Goal: Task Accomplishment & Management: Manage account settings

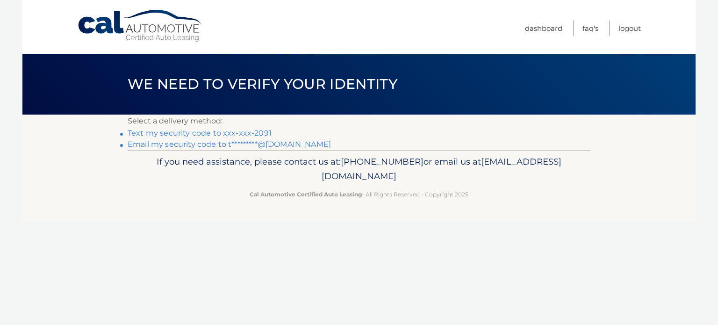
click at [244, 132] on link "Text my security code to xxx-xxx-2091" at bounding box center [200, 132] width 144 height 9
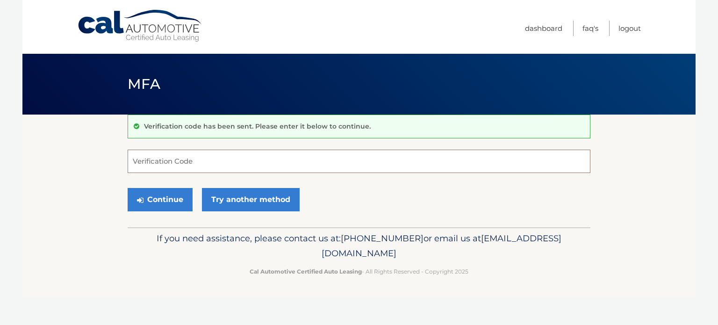
click at [216, 159] on input "Verification Code" at bounding box center [359, 161] width 463 height 23
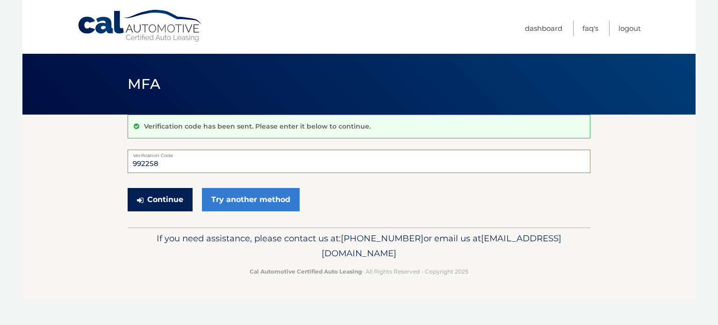
type input "992258"
click at [172, 200] on button "Continue" at bounding box center [160, 199] width 65 height 23
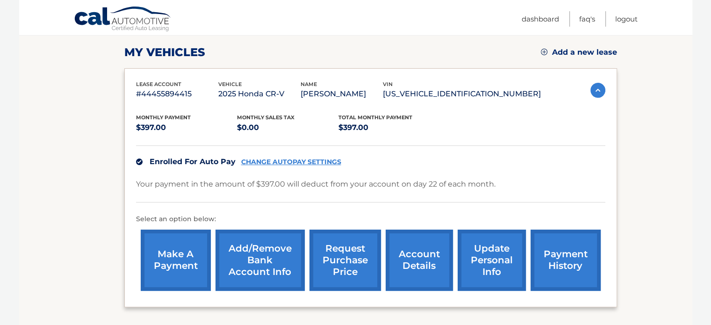
scroll to position [131, 0]
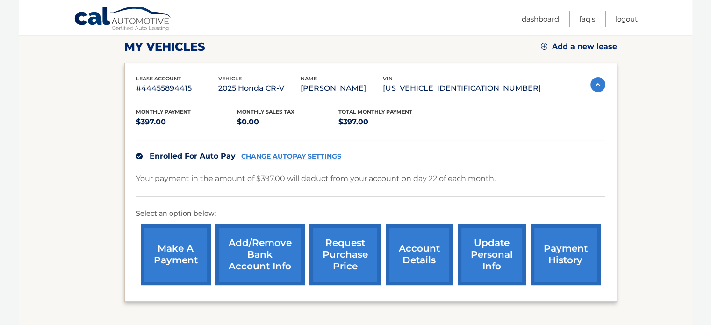
click at [491, 249] on link "update personal info" at bounding box center [491, 254] width 68 height 61
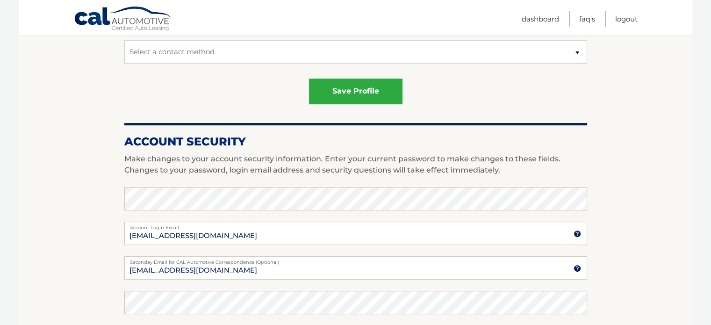
scroll to position [315, 0]
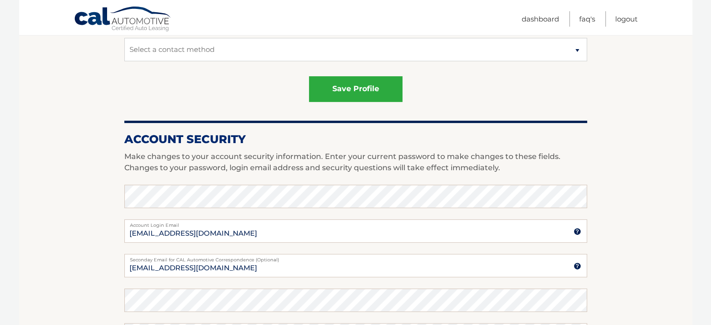
click at [576, 231] on img at bounding box center [576, 231] width 7 height 7
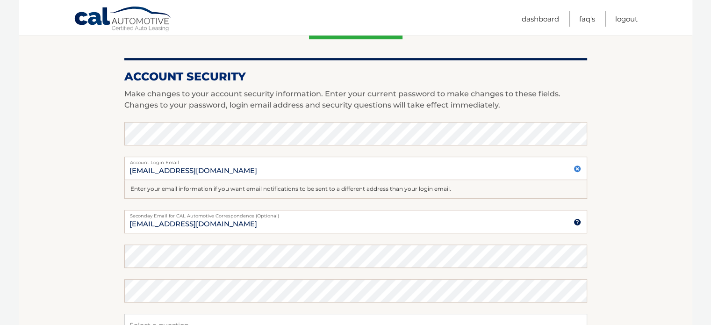
scroll to position [380, 0]
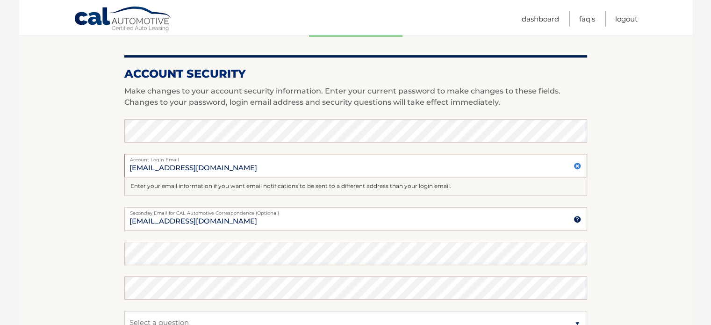
click at [203, 167] on input "tsultan926@aol.com" at bounding box center [355, 165] width 463 height 23
type input "tsultant926@gmail.com"
click at [576, 167] on img at bounding box center [576, 165] width 7 height 7
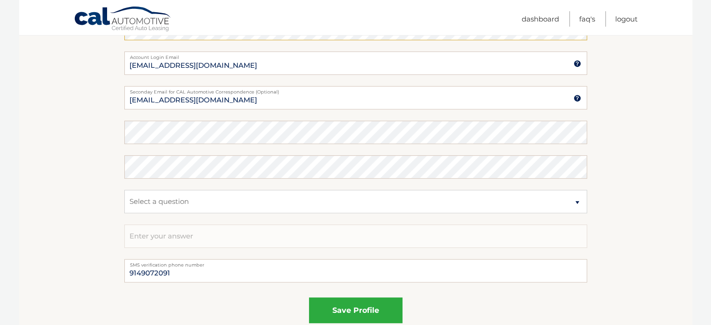
scroll to position [492, 0]
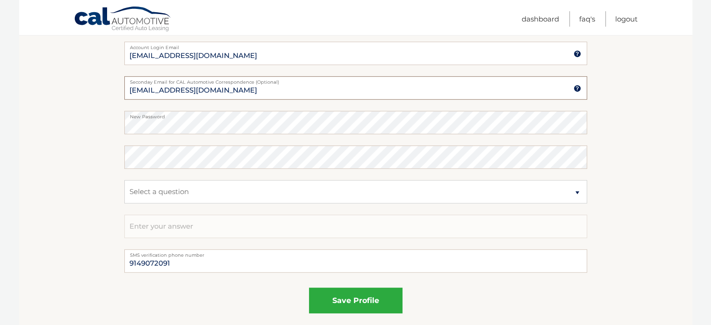
click at [164, 88] on input "[EMAIL_ADDRESS][DOMAIN_NAME]" at bounding box center [355, 87] width 463 height 23
click at [159, 90] on input "tsultan1925@gmail.com" at bounding box center [355, 87] width 463 height 23
click at [155, 89] on input "tsultan1925@gmail.com" at bounding box center [355, 87] width 463 height 23
type input "tsultan1=925@gmail.com"
click at [169, 54] on input "tsultant926@gmail.com" at bounding box center [355, 53] width 463 height 23
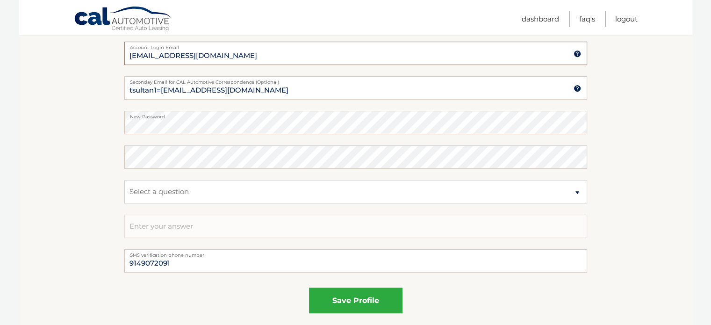
type input "tsultant926@gmail.com"
click at [170, 91] on input "tsultan1=925@gmail.com" at bounding box center [355, 87] width 463 height 23
click at [172, 91] on input "tsultan1=925@gmail.com" at bounding box center [355, 87] width 463 height 23
click at [131, 89] on input "tsultan@gmail.com" at bounding box center [355, 87] width 463 height 23
click at [150, 90] on input "sultan@gmail.com" at bounding box center [355, 87] width 463 height 23
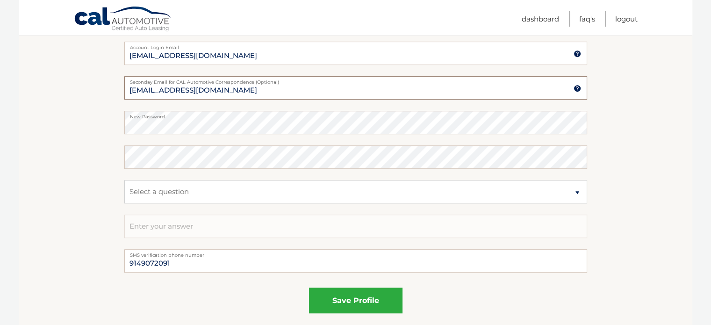
type input "sultant926@gmail.com"
click at [576, 88] on img at bounding box center [576, 88] width 7 height 7
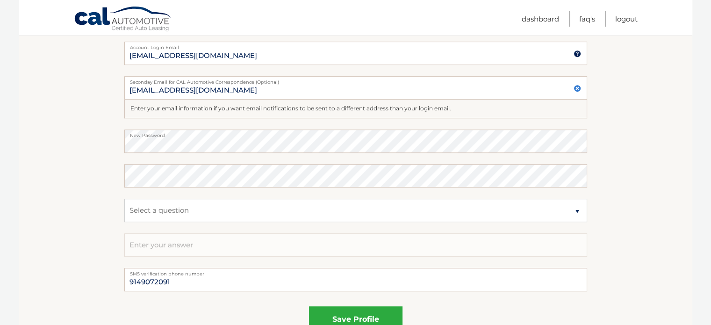
click at [576, 88] on img at bounding box center [576, 88] width 7 height 7
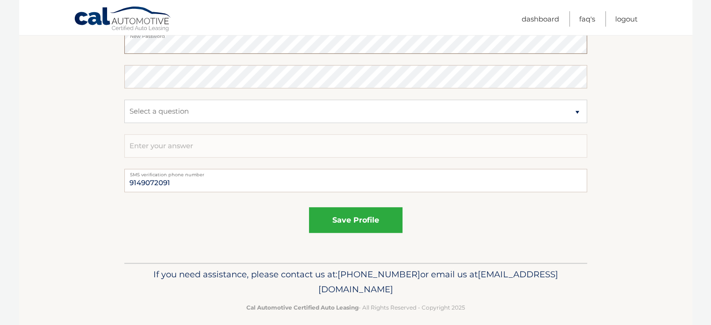
scroll to position [581, 0]
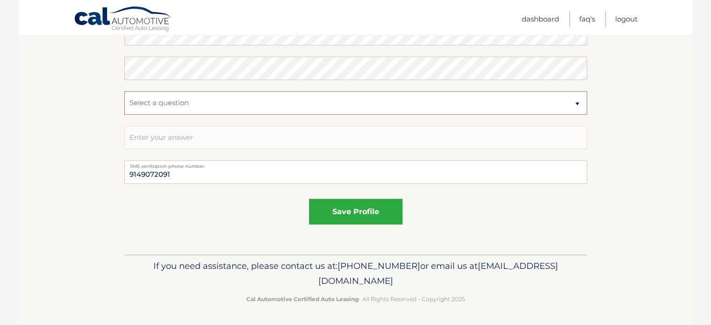
click at [578, 102] on select "Select a question What was the name of your elementary school? What is your mot…" at bounding box center [355, 102] width 463 height 23
select select "2"
click at [124, 91] on select "Select a question What was the name of your elementary school? What is your mot…" at bounding box center [355, 102] width 463 height 23
click at [195, 135] on input "text" at bounding box center [355, 137] width 463 height 23
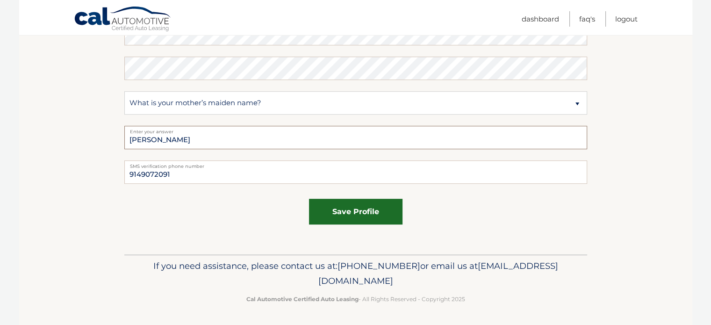
type input "sajida"
click at [360, 211] on button "save profile" at bounding box center [355, 212] width 93 height 26
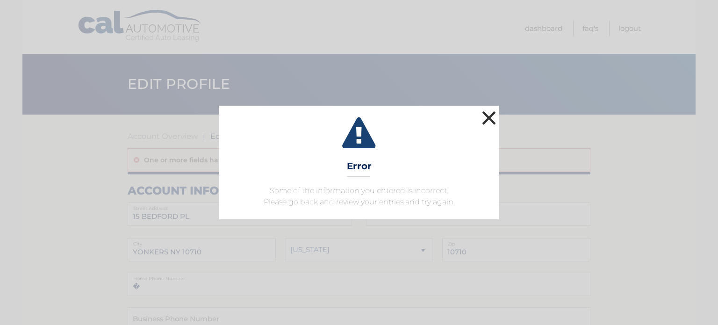
click at [489, 114] on button "×" at bounding box center [488, 117] width 19 height 19
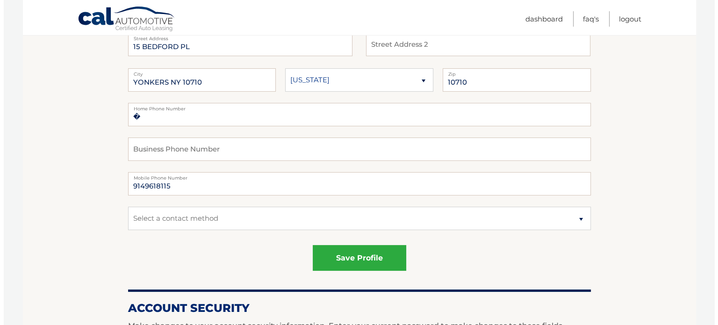
scroll to position [172, 0]
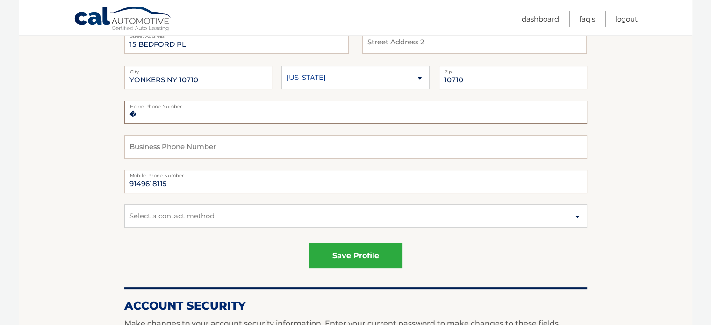
click at [192, 108] on input "�" at bounding box center [355, 111] width 463 height 23
type input "�9149618115"
click at [181, 184] on input "9149618115" at bounding box center [355, 181] width 463 height 23
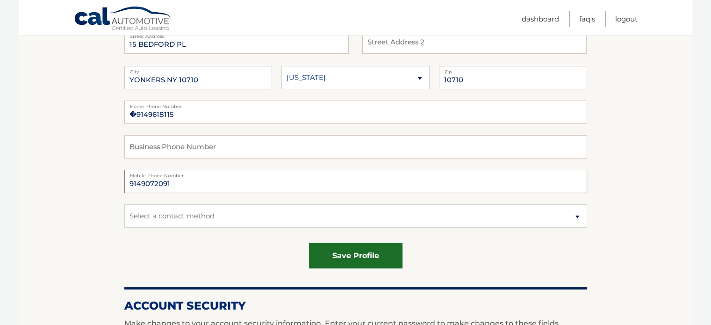
type input "9149072091"
click at [361, 256] on button "save profile" at bounding box center [355, 255] width 93 height 26
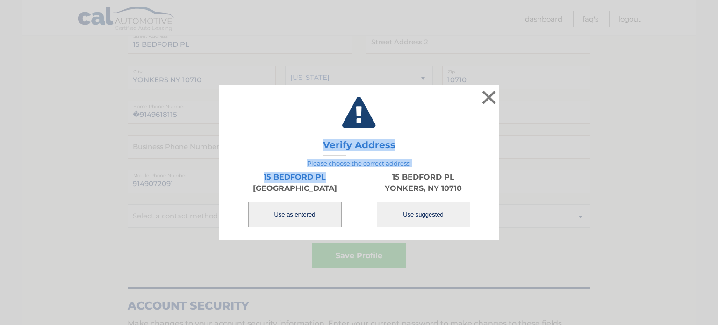
drag, startPoint x: 338, startPoint y: 168, endPoint x: 427, endPoint y: 105, distance: 108.9
click at [427, 105] on div "× Validating Verify Address Please choose the correct address: 15 BEDFORD PL YO…" at bounding box center [359, 162] width 280 height 155
click at [428, 87] on div "× Validating Verify Address Please choose the correct address: 15 BEDFORD PL YO…" at bounding box center [359, 162] width 280 height 155
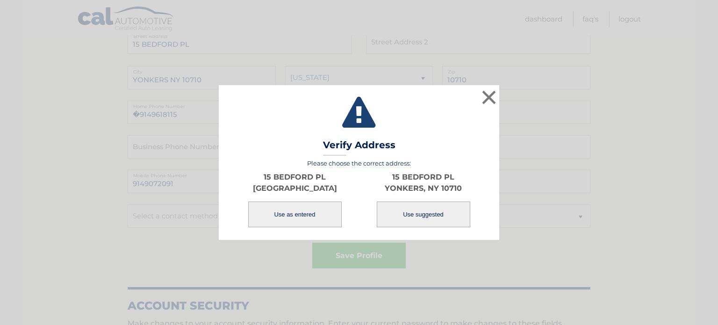
click at [375, 143] on h3 "Verify Address" at bounding box center [359, 147] width 72 height 16
click at [395, 139] on div "Validating Verify Address Please choose the correct address: 15 BEDFORD PL YONK…" at bounding box center [358, 183] width 257 height 89
click at [298, 219] on button "Use as entered" at bounding box center [294, 214] width 93 height 26
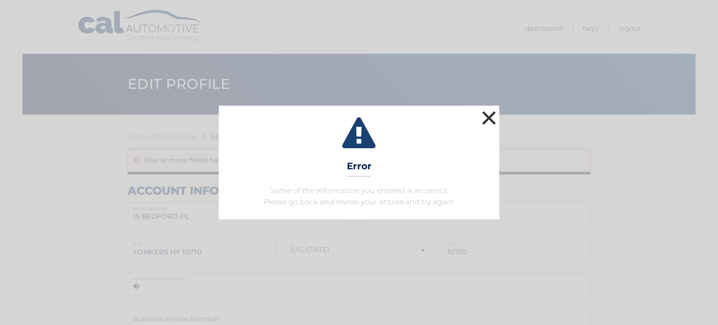
click at [486, 115] on button "×" at bounding box center [488, 117] width 19 height 19
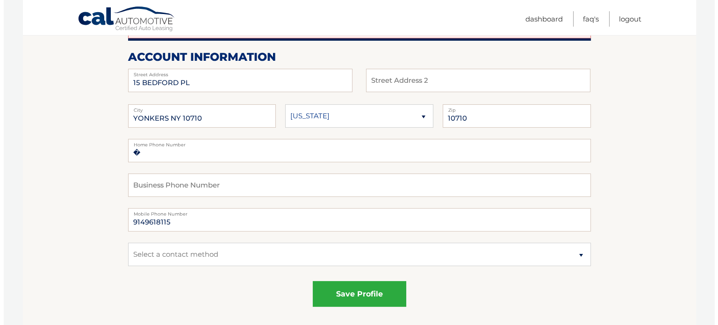
scroll to position [132, 0]
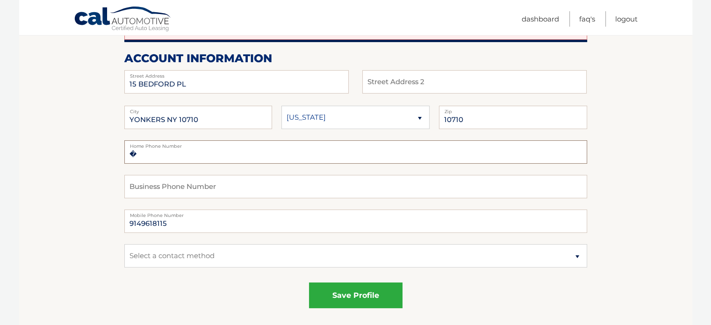
click at [174, 156] on input "�" at bounding box center [355, 151] width 463 height 23
click at [131, 155] on input "�" at bounding box center [355, 151] width 463 height 23
type input "9149618115�"
click at [205, 224] on input "9149618115" at bounding box center [355, 220] width 463 height 23
type input "9149072091"
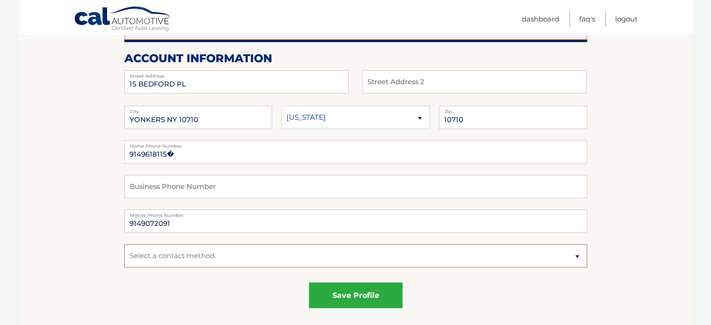
click at [576, 256] on select "Select a contact method Mobile Home" at bounding box center [355, 255] width 463 height 23
select select "1"
click at [124, 244] on select "Select a contact method Mobile Home" at bounding box center [355, 255] width 463 height 23
click at [166, 256] on select "Select a contact method Mobile Home" at bounding box center [355, 255] width 463 height 23
click at [124, 244] on select "Select a contact method Mobile Home" at bounding box center [355, 255] width 463 height 23
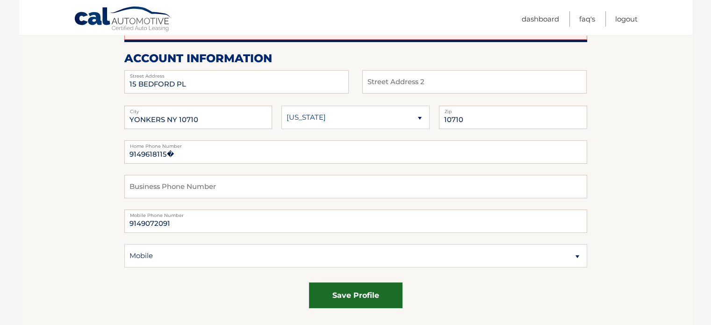
click at [371, 296] on button "save profile" at bounding box center [355, 295] width 93 height 26
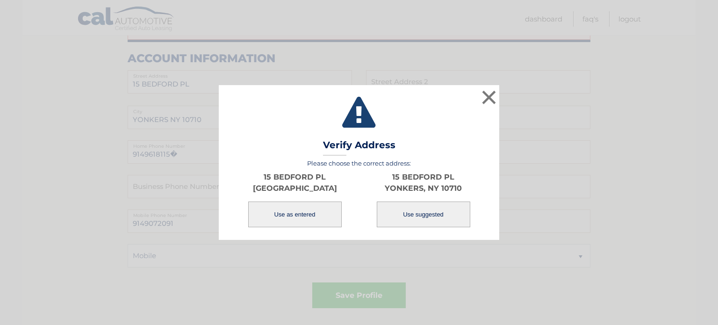
click at [332, 220] on button "Use as entered" at bounding box center [294, 214] width 93 height 26
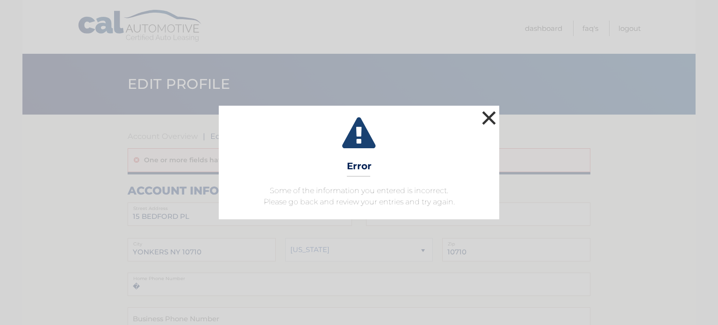
click at [486, 117] on button "×" at bounding box center [488, 117] width 19 height 19
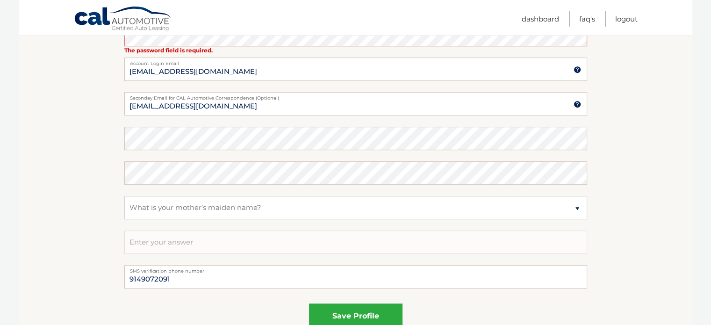
scroll to position [493, 0]
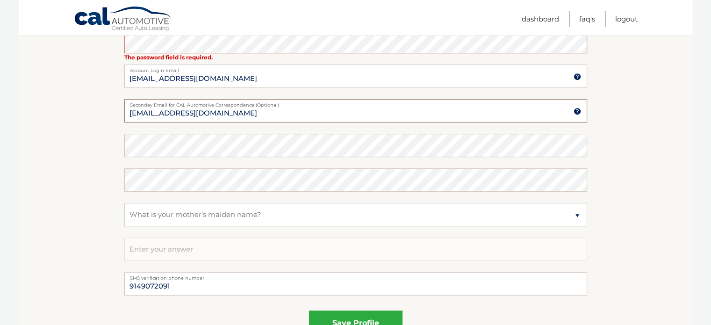
click at [215, 114] on input "[EMAIL_ADDRESS][DOMAIN_NAME]" at bounding box center [355, 110] width 463 height 23
type input "t"
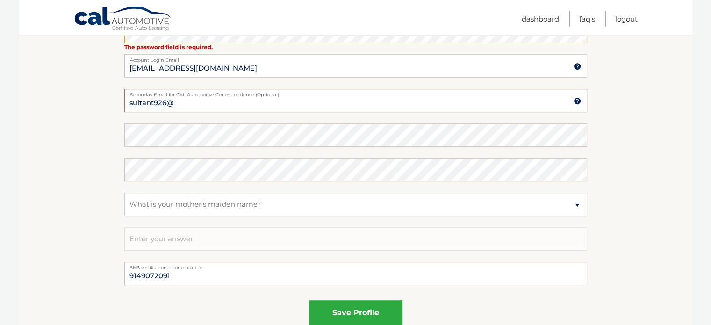
scroll to position [506, 0]
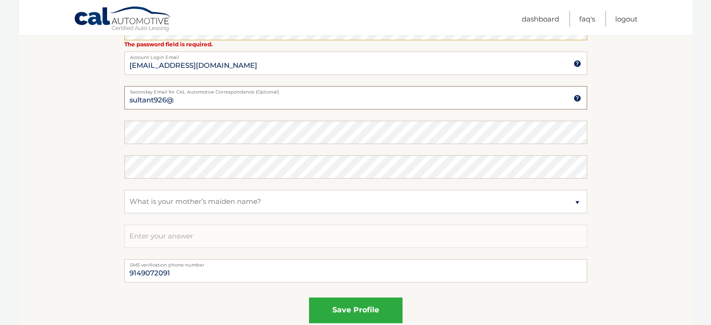
type input "sultant926@"
click at [133, 64] on input "[EMAIL_ADDRESS][DOMAIN_NAME]" at bounding box center [355, 62] width 463 height 23
click at [150, 63] on input "[EMAIL_ADDRESS][DOMAIN_NAME]" at bounding box center [355, 62] width 463 height 23
click at [184, 64] on input "[EMAIL_ADDRESS][DOMAIN_NAME]" at bounding box center [355, 62] width 463 height 23
type input "sultant926@gmail.com.com"
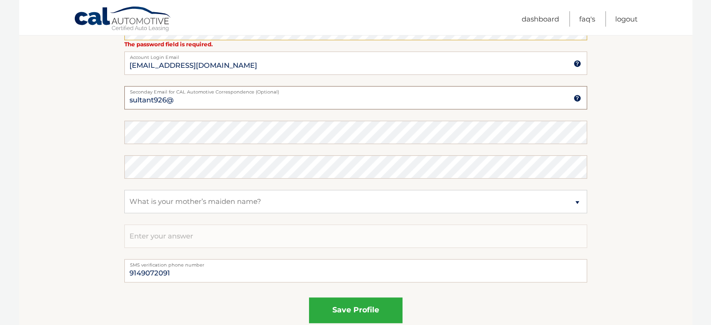
click at [178, 99] on input "sultant926@" at bounding box center [355, 97] width 463 height 23
type input "sultant926@gmail.com"
click at [228, 65] on input "sultant926@gmail.com.com" at bounding box center [355, 62] width 463 height 23
type input "sultant926@gmail.com"
click at [578, 200] on select "Select a question What was the name of your elementary school? What is your mot…" at bounding box center [355, 201] width 463 height 23
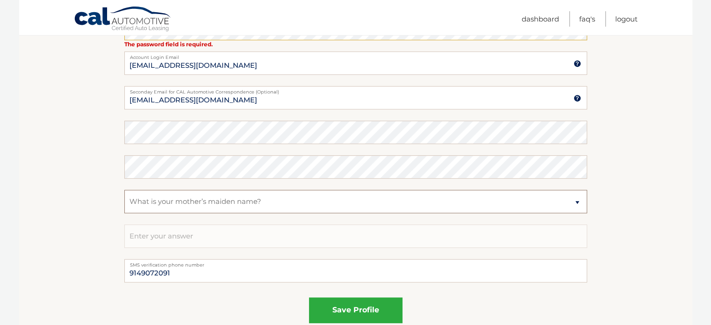
click at [124, 190] on select "Select a question What was the name of your elementary school? What is your mot…" at bounding box center [355, 201] width 463 height 23
click at [199, 236] on input "text" at bounding box center [355, 235] width 463 height 23
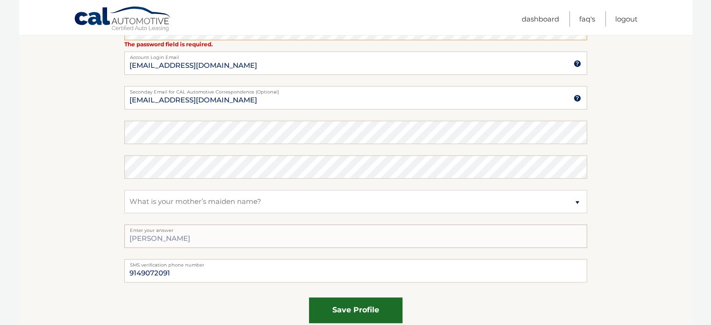
type input "sajida"
click at [335, 304] on button "save profile" at bounding box center [355, 310] width 93 height 26
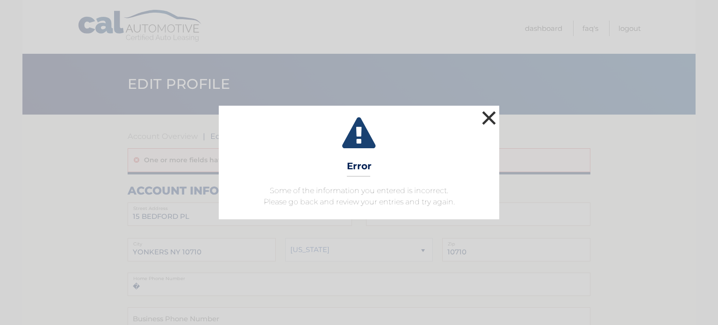
click at [486, 116] on button "×" at bounding box center [488, 117] width 19 height 19
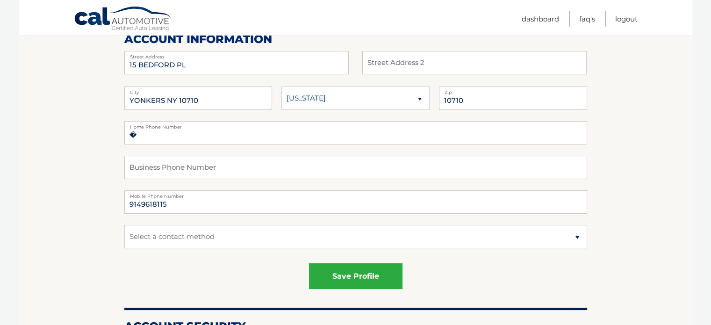
scroll to position [152, 0]
click at [213, 127] on label "Home Phone Number" at bounding box center [355, 124] width 463 height 7
click at [149, 131] on input "�" at bounding box center [355, 132] width 463 height 23
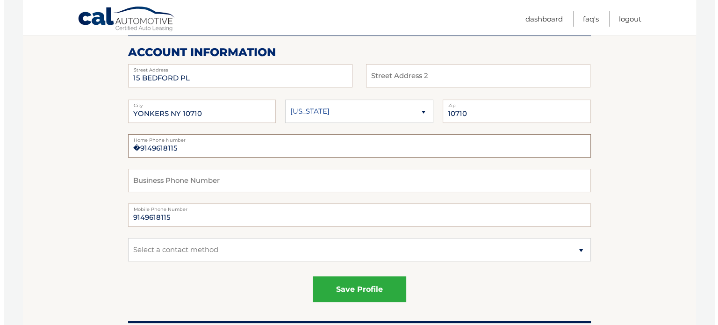
scroll to position [133, 0]
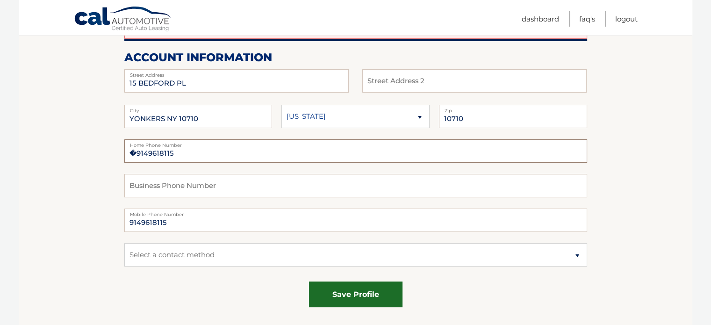
type input "�9149618115"
click at [359, 299] on button "save profile" at bounding box center [355, 294] width 93 height 26
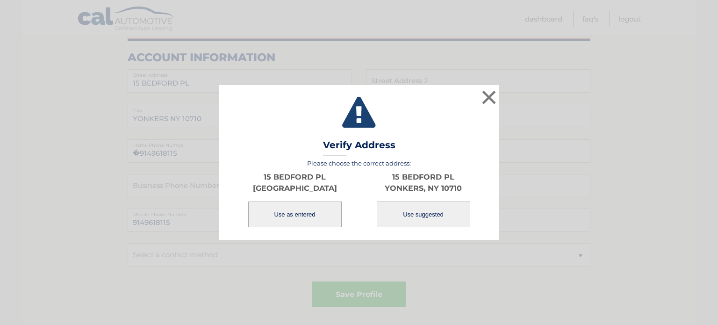
click at [432, 207] on button "Use suggested" at bounding box center [423, 214] width 93 height 26
type input "YONKERS"
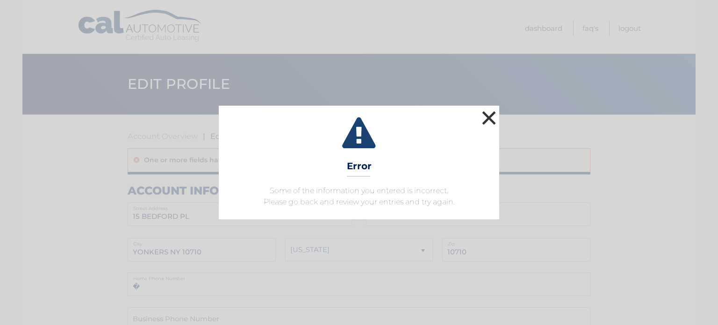
click at [488, 115] on button "×" at bounding box center [488, 117] width 19 height 19
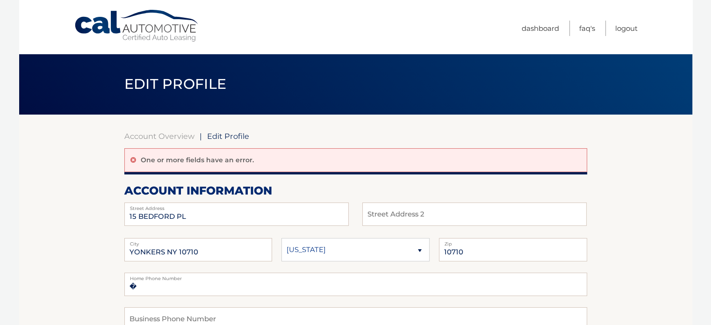
click at [142, 84] on span "Edit Profile" at bounding box center [175, 83] width 102 height 17
click at [185, 134] on link "Account Overview" at bounding box center [159, 135] width 70 height 9
click at [217, 135] on span "Edit Profile" at bounding box center [228, 135] width 42 height 9
click at [255, 134] on div "Account Overview | Edit Profile" at bounding box center [355, 135] width 463 height 9
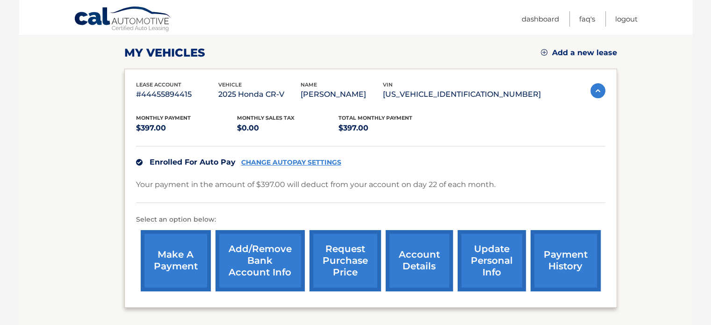
scroll to position [148, 0]
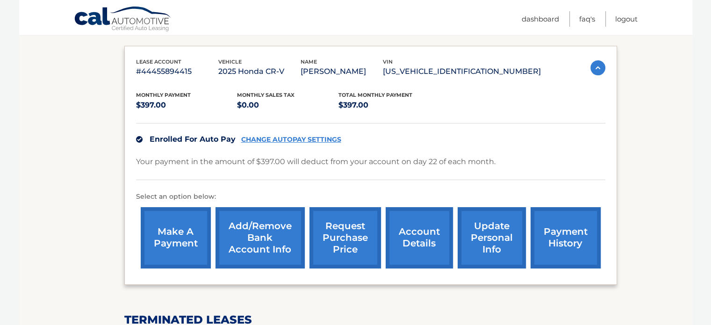
click at [487, 244] on link "update personal info" at bounding box center [491, 237] width 68 height 61
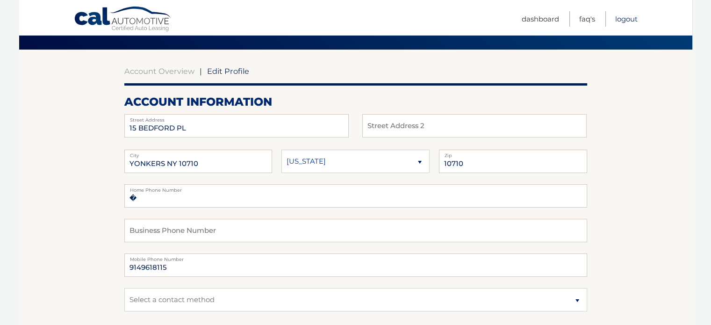
scroll to position [66, 0]
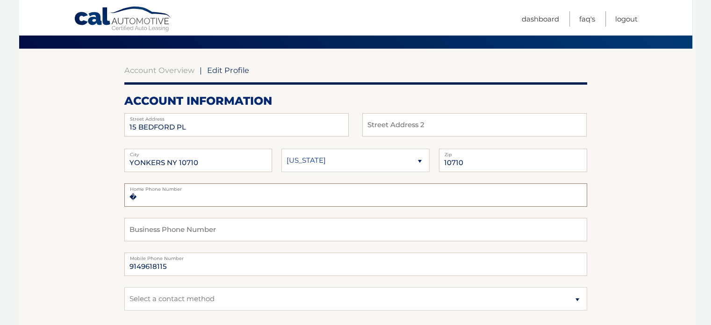
click at [159, 193] on input "�" at bounding box center [355, 194] width 463 height 23
type input "�9149618115"
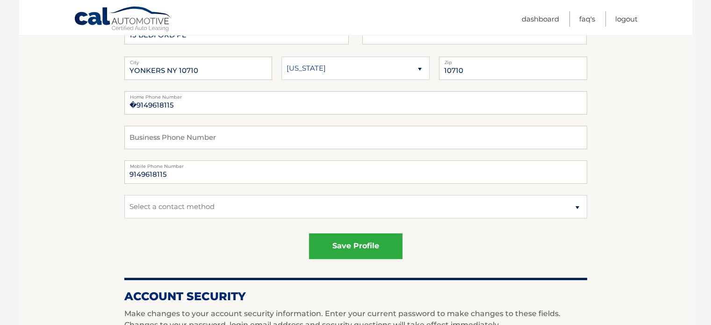
scroll to position [159, 0]
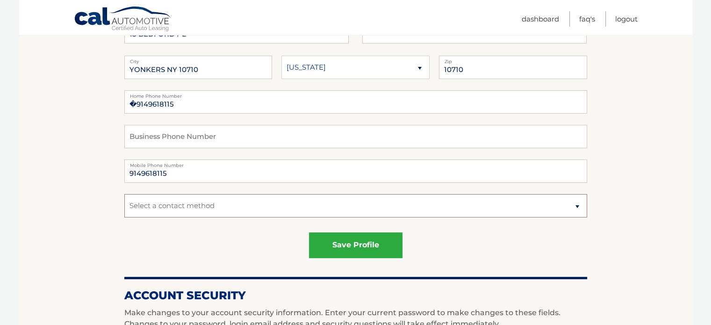
click at [174, 203] on select "Select a contact method Mobile Home" at bounding box center [355, 205] width 463 height 23
select select "1"
click at [124, 194] on select "Select a contact method Mobile Home" at bounding box center [355, 205] width 463 height 23
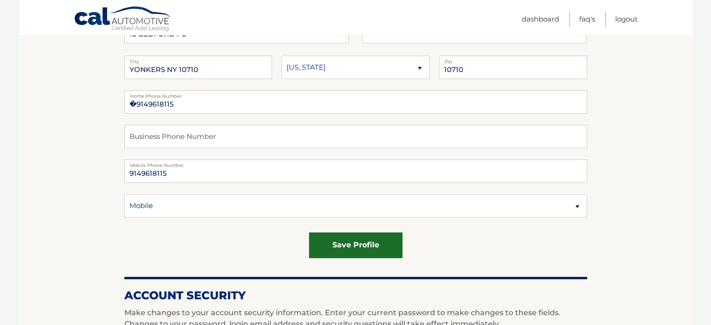
click at [356, 245] on button "save profile" at bounding box center [355, 245] width 93 height 26
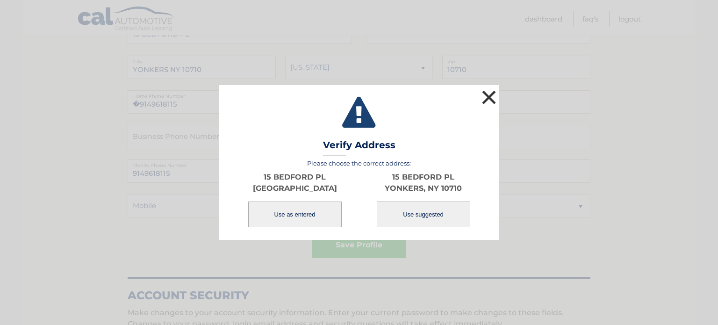
click at [489, 90] on button "×" at bounding box center [488, 97] width 19 height 19
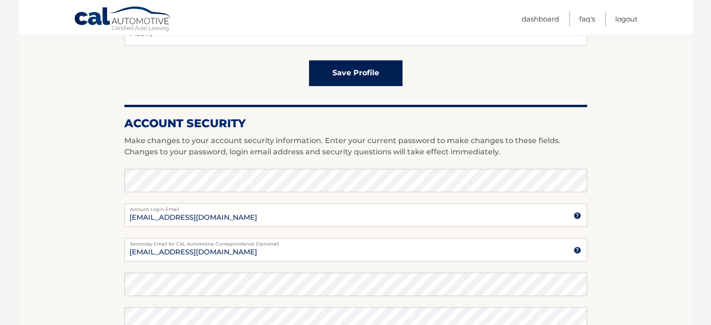
scroll to position [335, 0]
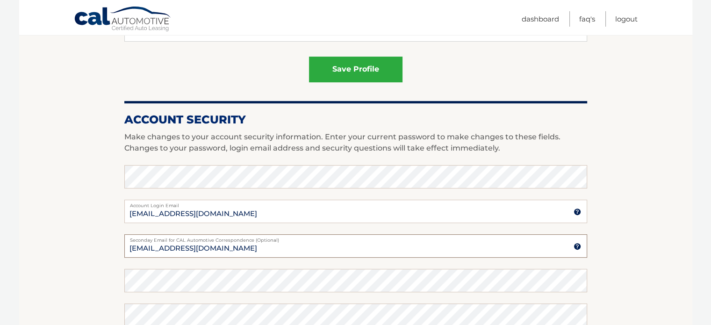
click at [168, 246] on input "[EMAIL_ADDRESS][DOMAIN_NAME]" at bounding box center [355, 245] width 463 height 23
click at [224, 246] on input "sultant926@gmail.com" at bounding box center [355, 245] width 463 height 23
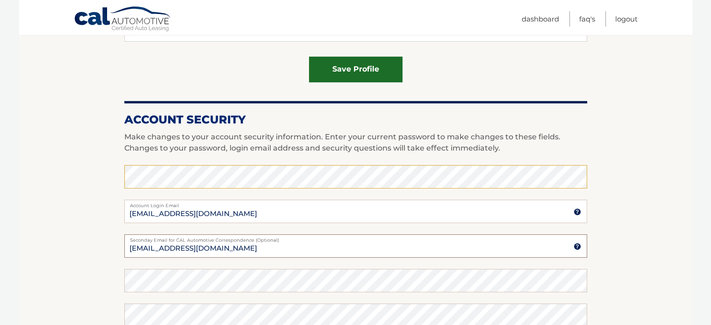
type input "sultant926@gmail.com"
click at [353, 72] on button "save profile" at bounding box center [355, 70] width 93 height 26
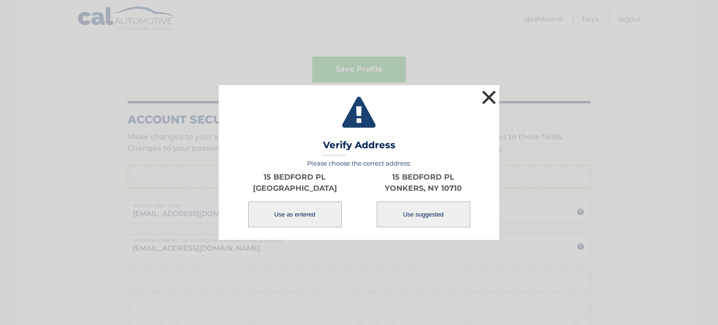
click at [486, 88] on button "×" at bounding box center [488, 97] width 19 height 19
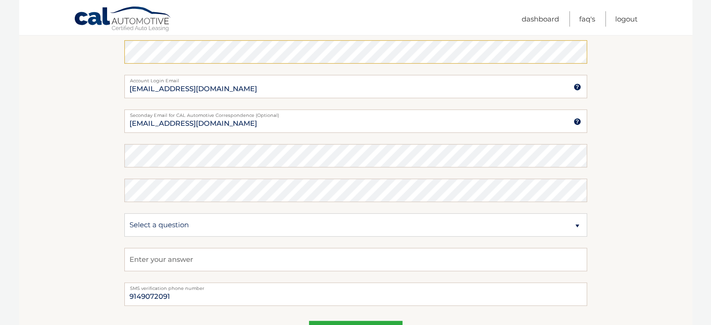
scroll to position [465, 0]
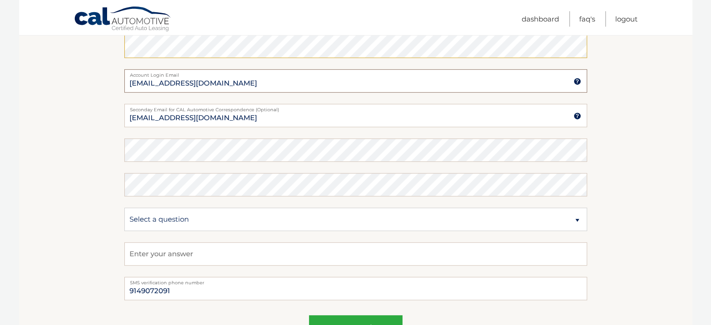
click at [131, 84] on input "[EMAIL_ADDRESS][DOMAIN_NAME]" at bounding box center [355, 80] width 463 height 23
click at [150, 84] on input "sultan926@aol.com" at bounding box center [355, 80] width 463 height 23
click at [183, 82] on input "sultant926@aol.com" at bounding box center [355, 80] width 463 height 23
click at [298, 78] on input "sultant926@gmail.com" at bounding box center [355, 80] width 463 height 23
type input "sultant926@gmail.com"
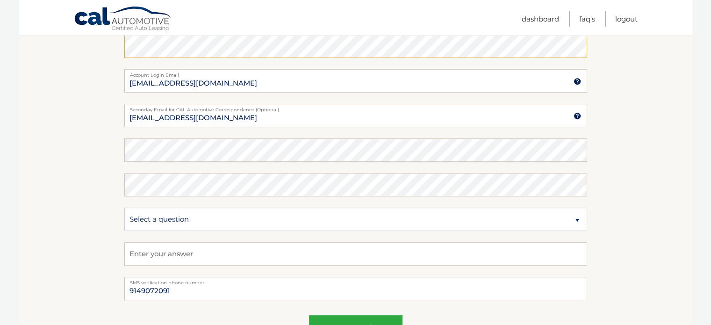
click at [577, 81] on img at bounding box center [576, 81] width 7 height 7
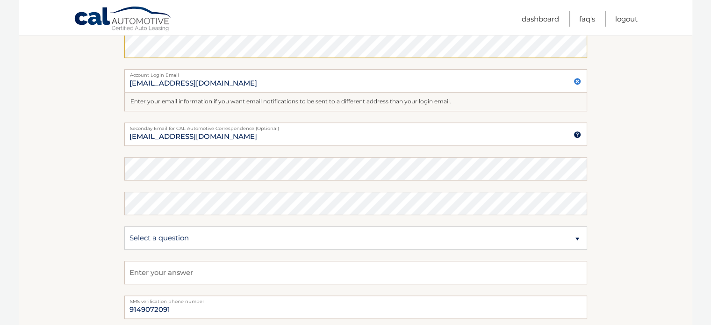
click at [577, 81] on img at bounding box center [576, 81] width 7 height 7
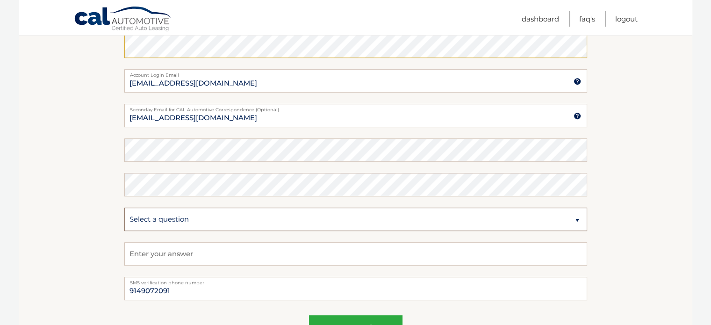
click at [359, 221] on select "Select a question What was the name of your elementary school? What is your mot…" at bounding box center [355, 218] width 463 height 23
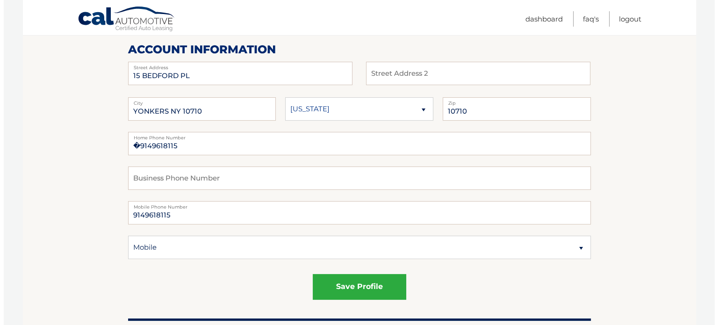
scroll to position [128, 0]
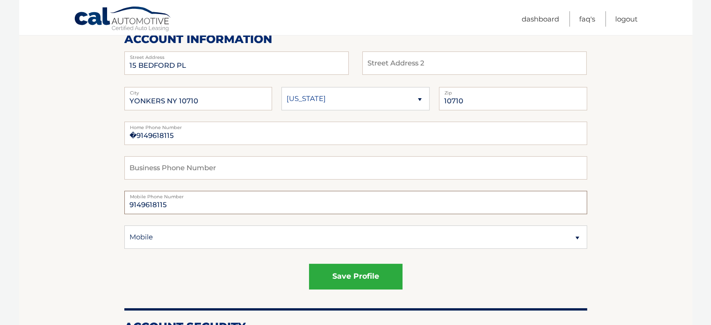
click at [174, 207] on input "9149618115" at bounding box center [355, 202] width 463 height 23
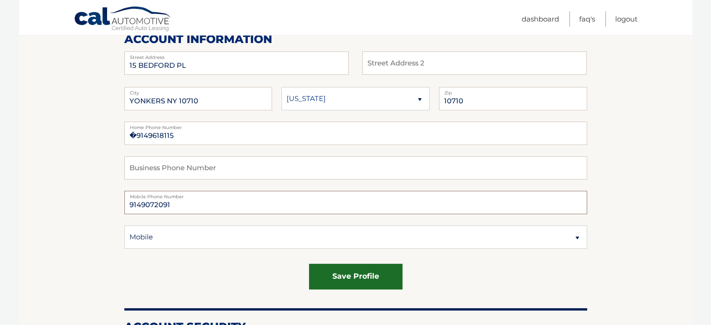
type input "9149072091"
click at [350, 277] on button "save profile" at bounding box center [355, 277] width 93 height 26
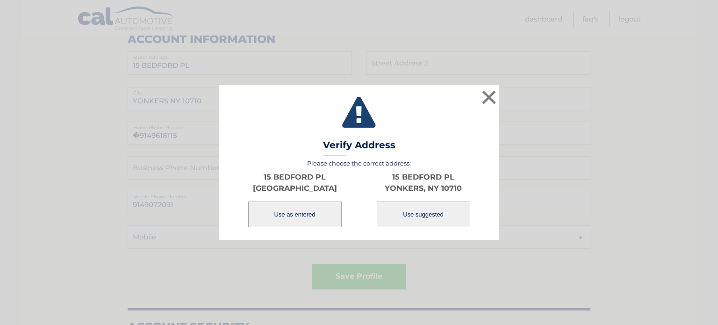
click at [303, 192] on p "15 BEDFORD PL YONKERS NY 10710, NY 10710" at bounding box center [294, 182] width 128 height 22
click at [306, 194] on p "15 BEDFORD PL YONKERS NY 10710, NY 10710" at bounding box center [294, 182] width 128 height 22
drag, startPoint x: 306, startPoint y: 190, endPoint x: 572, endPoint y: 218, distance: 267.3
click at [572, 218] on div "× Validating Verify Address Please choose the correct address: 15 BEDFORD PL YO…" at bounding box center [359, 162] width 710 height 155
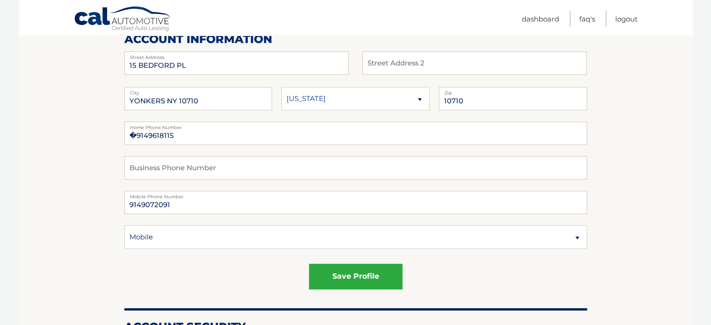
click at [572, 218] on fieldset "�9149618115 Home Phone Number Business Phone Number 9149072091 Mobile Phone Num…" at bounding box center [355, 190] width 463 height 138
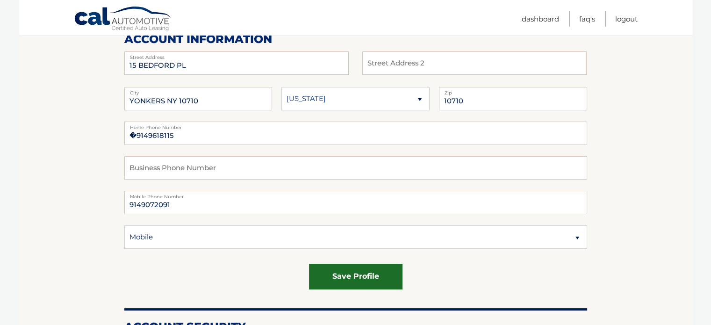
click at [349, 283] on button "save profile" at bounding box center [355, 277] width 93 height 26
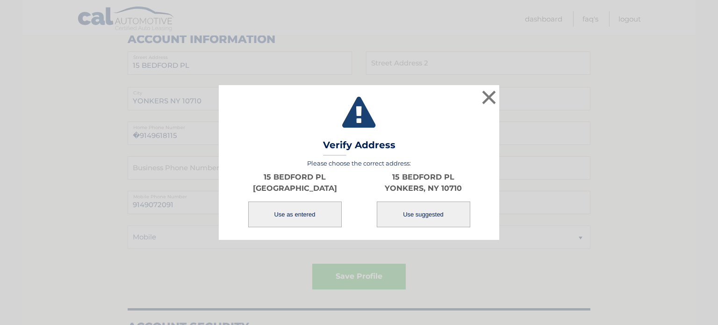
click at [419, 205] on button "Use suggested" at bounding box center [423, 214] width 93 height 26
type input "YONKERS"
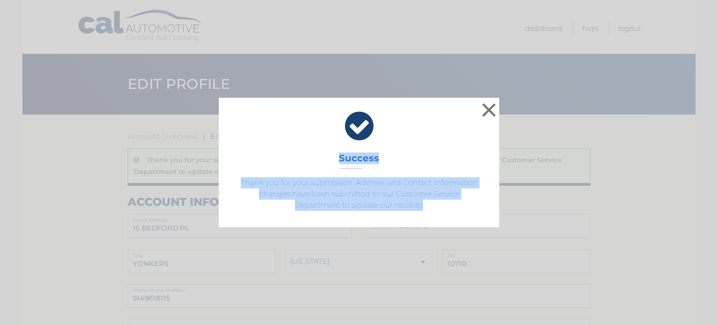
drag, startPoint x: 412, startPoint y: 268, endPoint x: 492, endPoint y: 110, distance: 177.0
click at [492, 110] on div "× Success Thank you for your submission. Address and Contact Information change…" at bounding box center [359, 162] width 718 height 325
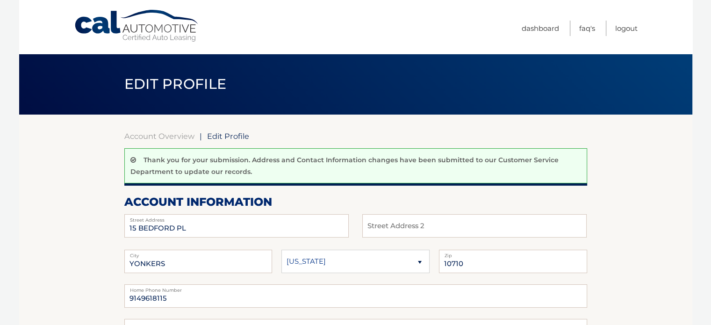
click at [492, 110] on header "Edit Profile" at bounding box center [355, 84] width 463 height 61
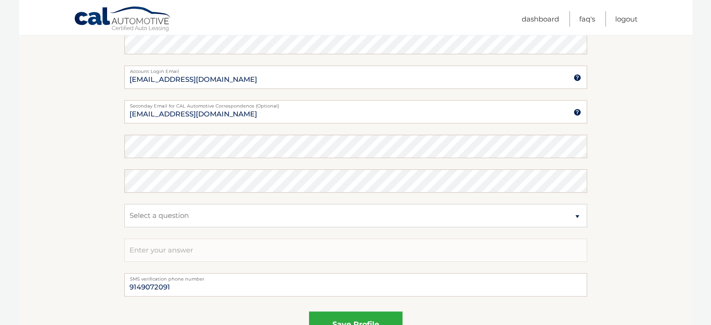
scroll to position [505, 0]
click at [235, 308] on fieldset "save profile" at bounding box center [355, 326] width 463 height 41
click at [577, 214] on select "Select a question What was the name of your elementary school? What is your mot…" at bounding box center [355, 214] width 463 height 23
select select "2"
click at [124, 203] on select "Select a question What was the name of your elementary school? What is your mot…" at bounding box center [355, 214] width 463 height 23
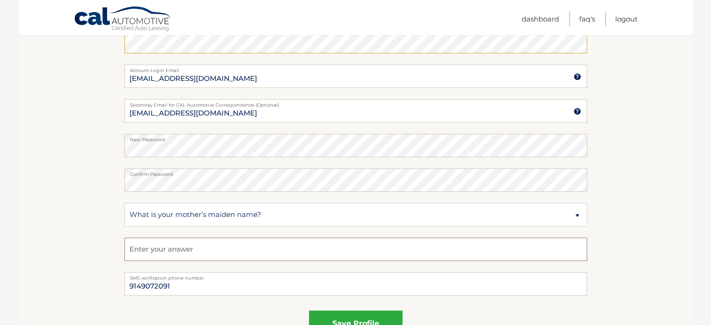
click at [240, 252] on input "text" at bounding box center [355, 248] width 463 height 23
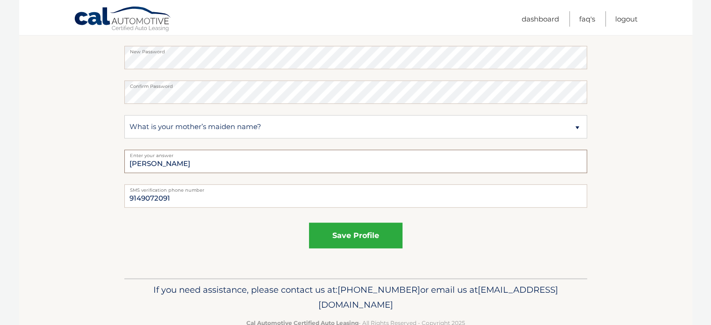
scroll to position [603, 0]
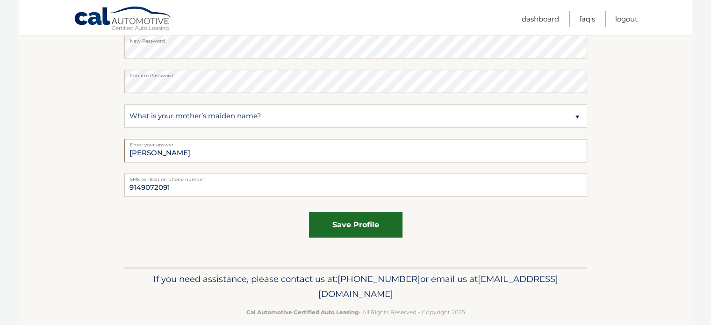
type input "sajida"
click at [358, 222] on button "save profile" at bounding box center [355, 225] width 93 height 26
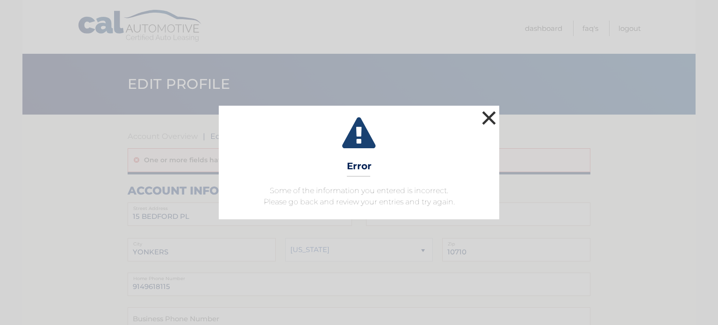
click at [487, 116] on button "×" at bounding box center [488, 117] width 19 height 19
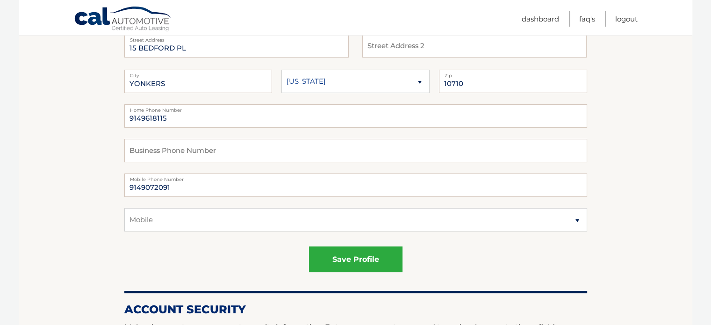
scroll to position [169, 0]
